Goal: Use online tool/utility: Use online tool/utility

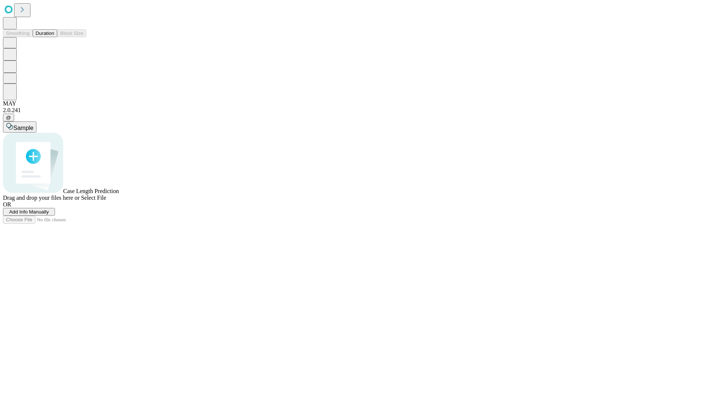
click at [54, 37] on button "Duration" at bounding box center [45, 33] width 24 height 8
click at [106, 201] on span "Select File" at bounding box center [93, 197] width 25 height 6
